Goal: Information Seeking & Learning: Check status

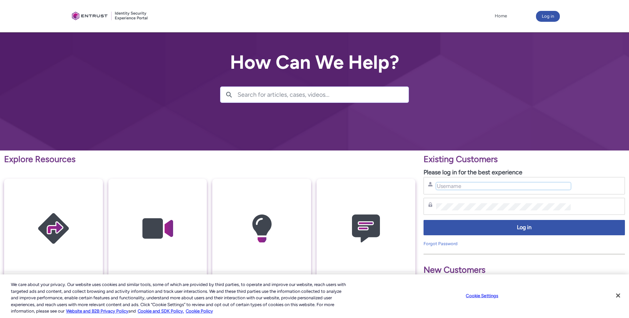
click at [457, 184] on input "Username" at bounding box center [503, 186] width 135 height 7
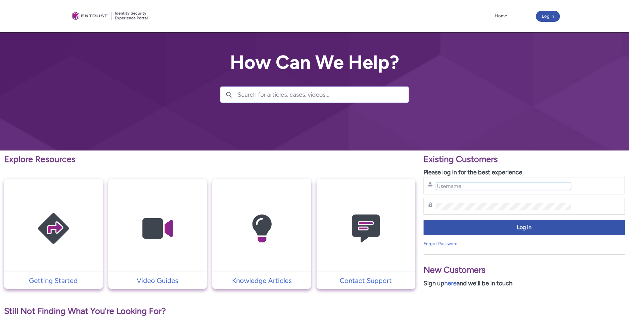
click at [478, 184] on input "Username" at bounding box center [503, 186] width 135 height 7
type input "[EMAIL_ADDRESS][DOMAIN_NAME]"
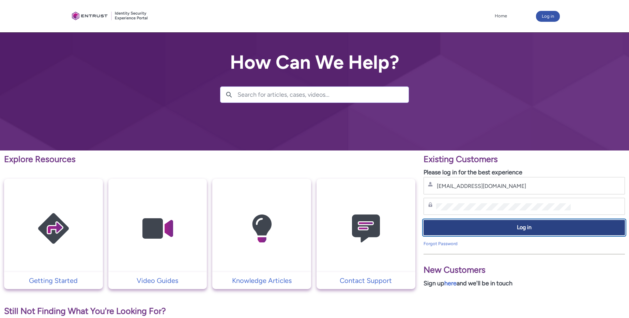
click at [498, 228] on span "Log in" at bounding box center [524, 228] width 193 height 8
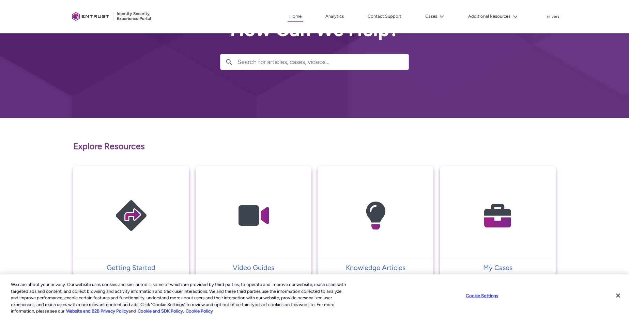
scroll to position [33, 0]
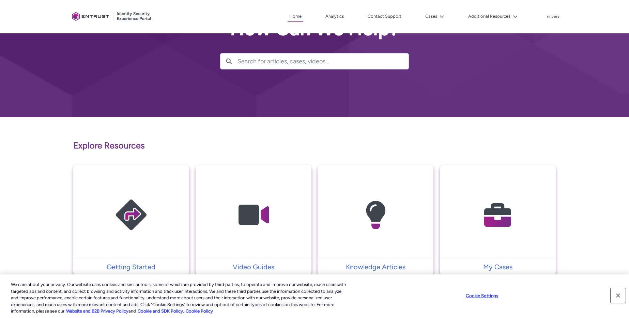
click at [622, 296] on button "Close" at bounding box center [618, 295] width 15 height 15
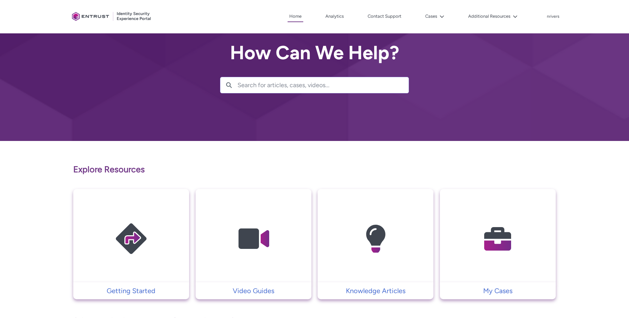
scroll to position [0, 0]
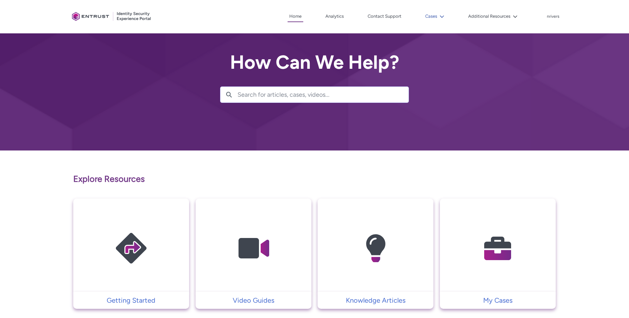
click at [432, 13] on button "Cases" at bounding box center [435, 16] width 22 height 10
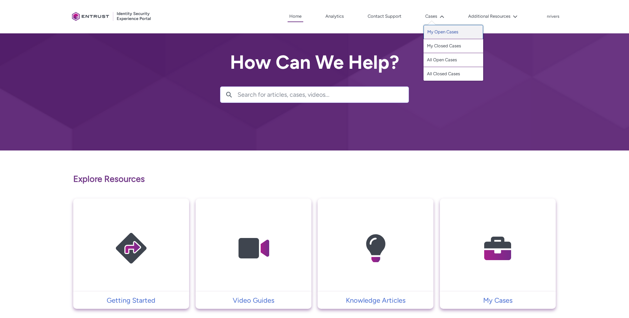
click at [436, 31] on link "My Open Cases" at bounding box center [454, 32] width 60 height 14
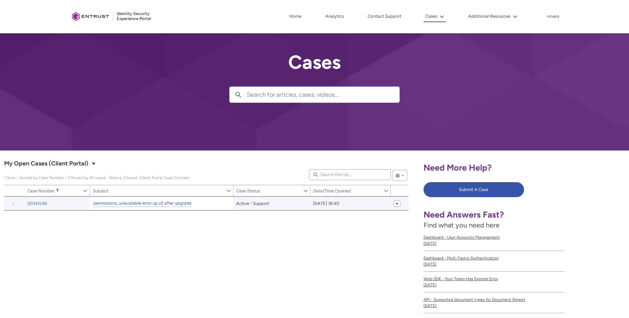
click at [135, 201] on link "permissions_unavailable error up x5 after upgrade" at bounding box center [142, 203] width 98 height 7
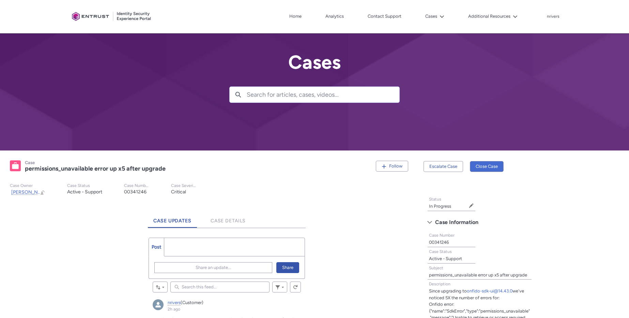
scroll to position [209, 0]
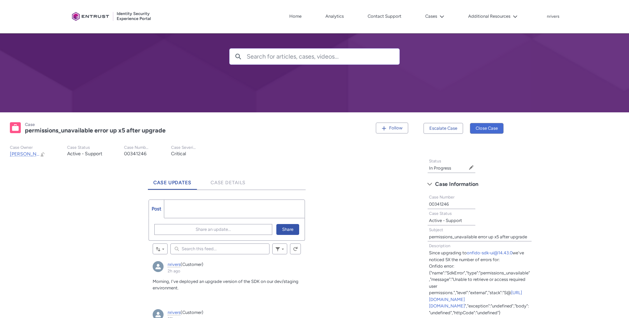
scroll to position [0, 0]
